Goal: Find specific page/section: Find specific page/section

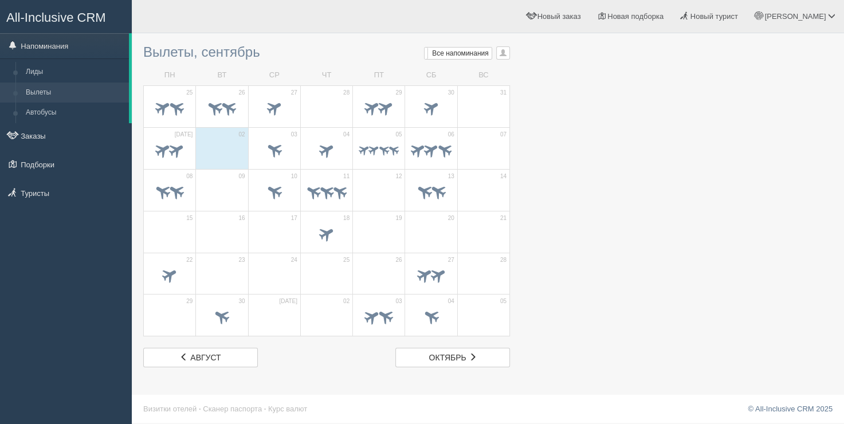
click at [174, 12] on div "[PERSON_NAME] Мой профиль Моя аналитика Для туристов Помощь" at bounding box center [488, 16] width 712 height 33
click at [157, 51] on h3 "Вылеты, сентябрь Мои напоминания Мои Все напоминания Все Все напоминания Все Мо…" at bounding box center [326, 52] width 367 height 15
click at [207, 55] on h3 "Вылеты, сентябрь Мои напоминания Мои Все напоминания Все Все напоминания Все Мо…" at bounding box center [326, 52] width 367 height 15
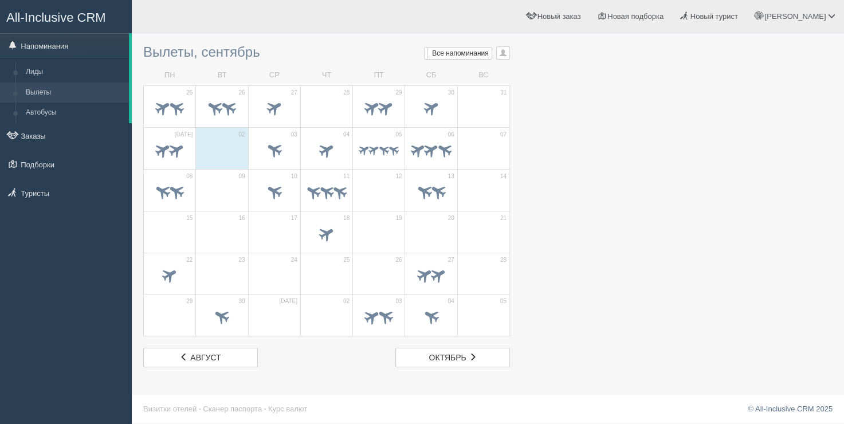
click at [199, 54] on h3 "Вылеты, сентябрь Мои напоминания Мои Все напоминания Все Все напоминания Все Мо…" at bounding box center [326, 52] width 367 height 15
click at [200, 73] on td "ВТ" at bounding box center [222, 75] width 52 height 20
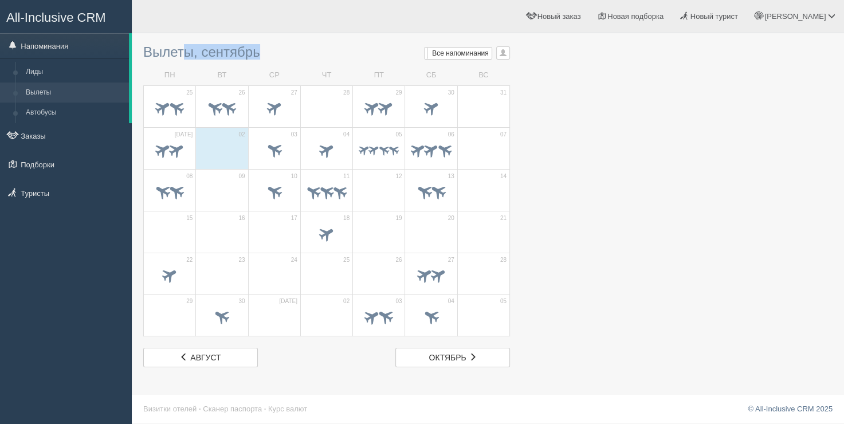
click at [212, 73] on td "ВТ" at bounding box center [222, 75] width 52 height 20
click at [218, 56] on h3 "Вылеты, сентябрь Мои напоминания Мои Все напоминания Все Все напоминания Все Мо…" at bounding box center [326, 52] width 367 height 15
click at [195, 60] on h3 "Вылеты, сентябрь Мои напоминания Мои Все напоминания Все Все напоминания Все Мо…" at bounding box center [326, 52] width 367 height 15
click at [195, 60] on div "Вылеты, сентябрь Мои напоминания Мои Все напоминания Все Все напоминания Все Мо…" at bounding box center [326, 203] width 367 height 328
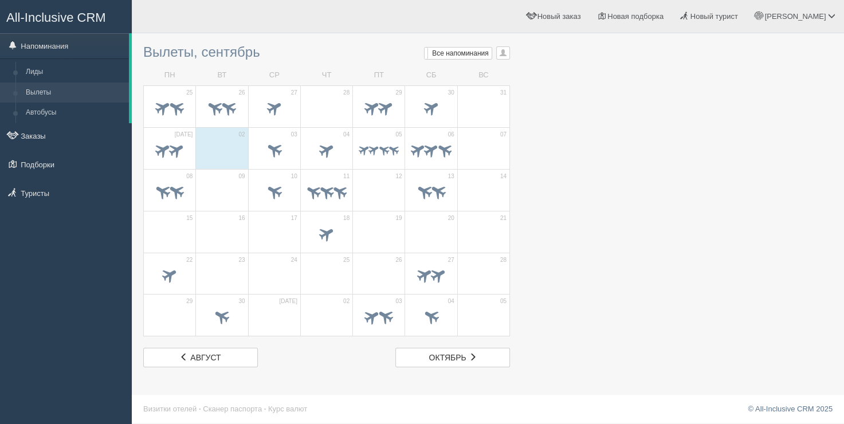
click at [197, 58] on h3 "Вылеты, сентябрь Мои напоминания Мои Все напоминания Все Все напоминания Все Мо…" at bounding box center [326, 52] width 367 height 15
click at [195, 62] on div "Вылеты, сентябрь Мои напоминания Мои Все напоминания Все Все напоминания Все Мо…" at bounding box center [326, 203] width 367 height 328
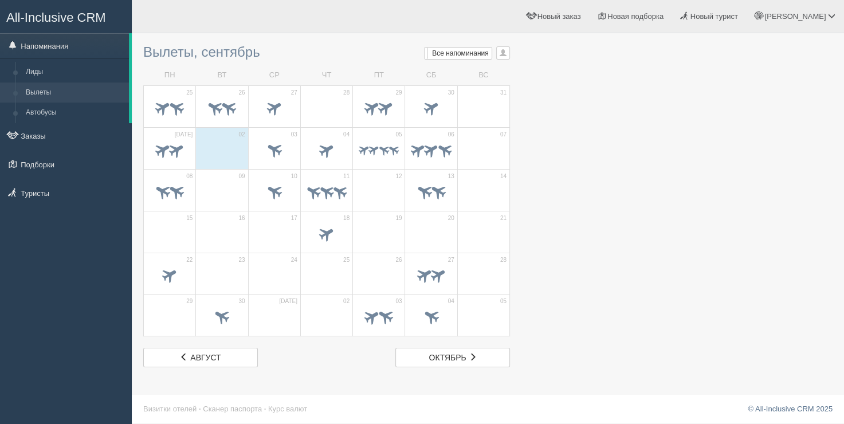
click at [195, 61] on div "Вылеты, сентябрь Мои напоминания Мои Все напоминания Все Все напоминания Все Мо…" at bounding box center [326, 203] width 367 height 328
click at [197, 52] on h3 "Вылеты, сентябрь Мои напоминания Мои Все напоминания Все Все напоминания Все Мо…" at bounding box center [326, 52] width 367 height 15
click at [190, 69] on td "ПН" at bounding box center [170, 75] width 52 height 20
click at [199, 58] on h3 "Вылеты, сентябрь Мои напоминания Мои Все напоминания Все Все напоминания Все Мо…" at bounding box center [326, 52] width 367 height 15
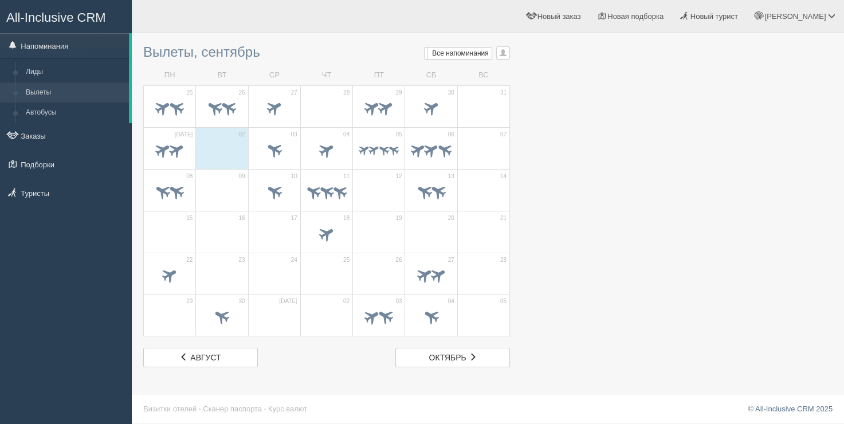
click at [199, 58] on h3 "Вылеты, сентябрь Мои напоминания Мои Все напоминания Все Все напоминания Все Мо…" at bounding box center [326, 52] width 367 height 15
drag, startPoint x: 225, startPoint y: 56, endPoint x: 210, endPoint y: 58, distance: 14.5
click at [210, 58] on h3 "Вылеты, сентябрь Мои напоминания Мои Все напоминания Все Все напоминания Все Мо…" at bounding box center [326, 52] width 367 height 15
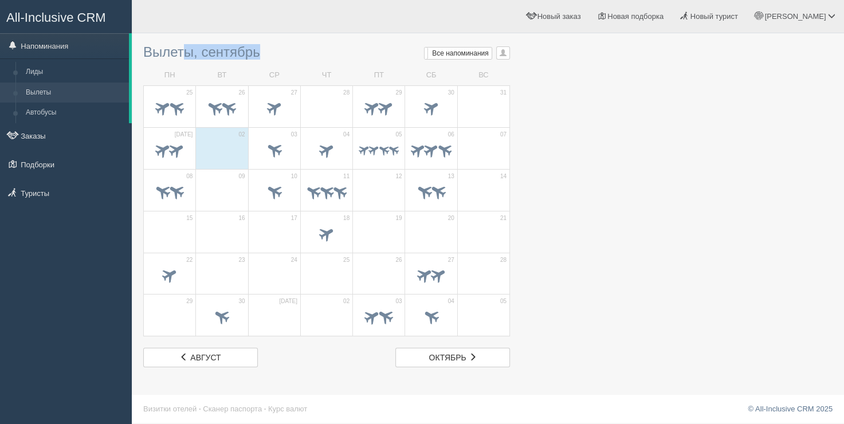
click at [210, 58] on h3 "Вылеты, сентябрь Мои напоминания Мои Все напоминания Все Все напоминания Все Мо…" at bounding box center [326, 52] width 367 height 15
click at [202, 89] on td "26" at bounding box center [222, 106] width 52 height 42
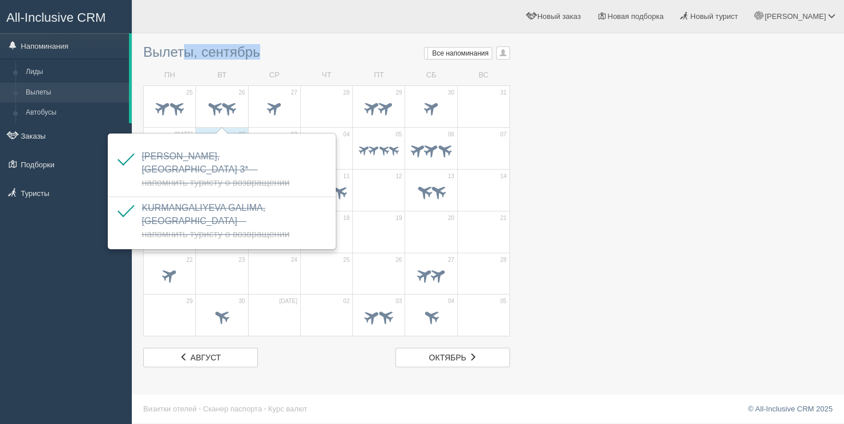
click at [300, 73] on td "СР" at bounding box center [274, 75] width 52 height 20
